Goal: Task Accomplishment & Management: Manage account settings

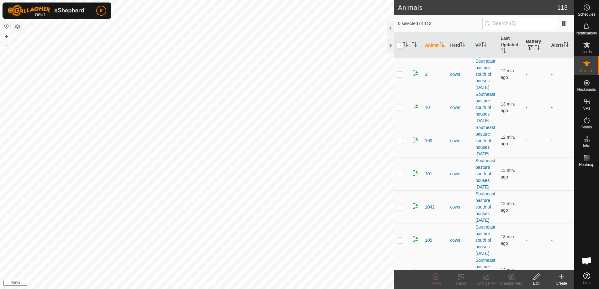
click at [0, 119] on html "JF Schedules Notifications Herds Animals Neckbands VPs Status Infra Heatmap Hel…" at bounding box center [299, 144] width 599 height 289
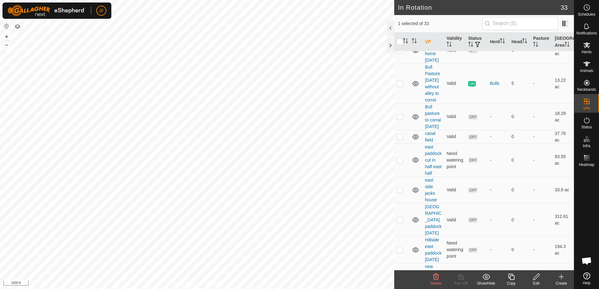
scroll to position [721, 0]
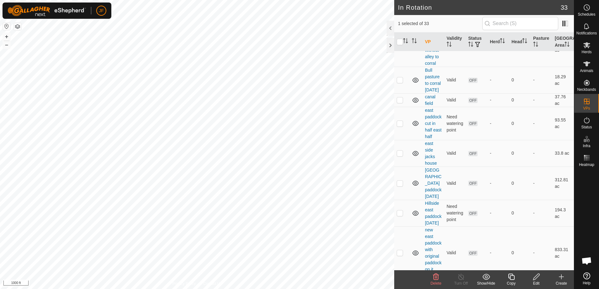
click at [536, 280] on icon at bounding box center [536, 277] width 8 height 8
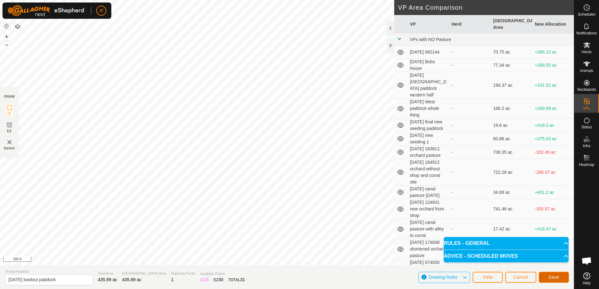
click at [554, 277] on span "Save" at bounding box center [553, 277] width 11 height 5
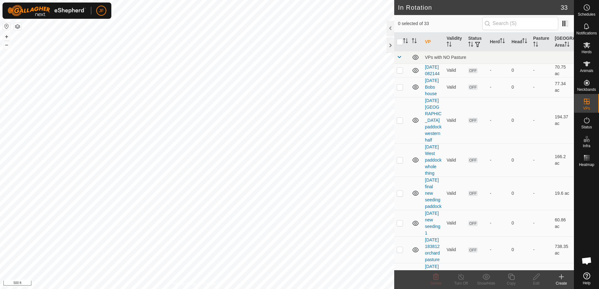
checkbox input "true"
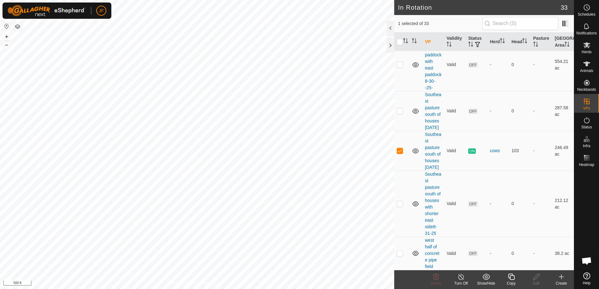
scroll to position [1173, 0]
checkbox input "true"
checkbox input "false"
click at [341, 289] on html "JF Schedules Notifications Herds Animals Neckbands VPs Status Infra Heatmap Hel…" at bounding box center [299, 144] width 599 height 289
checkbox input "true"
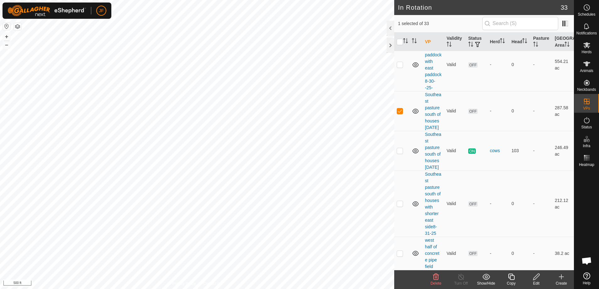
checkbox input "false"
click at [588, 69] on span "Animals" at bounding box center [586, 71] width 13 height 4
